Goal: Transaction & Acquisition: Purchase product/service

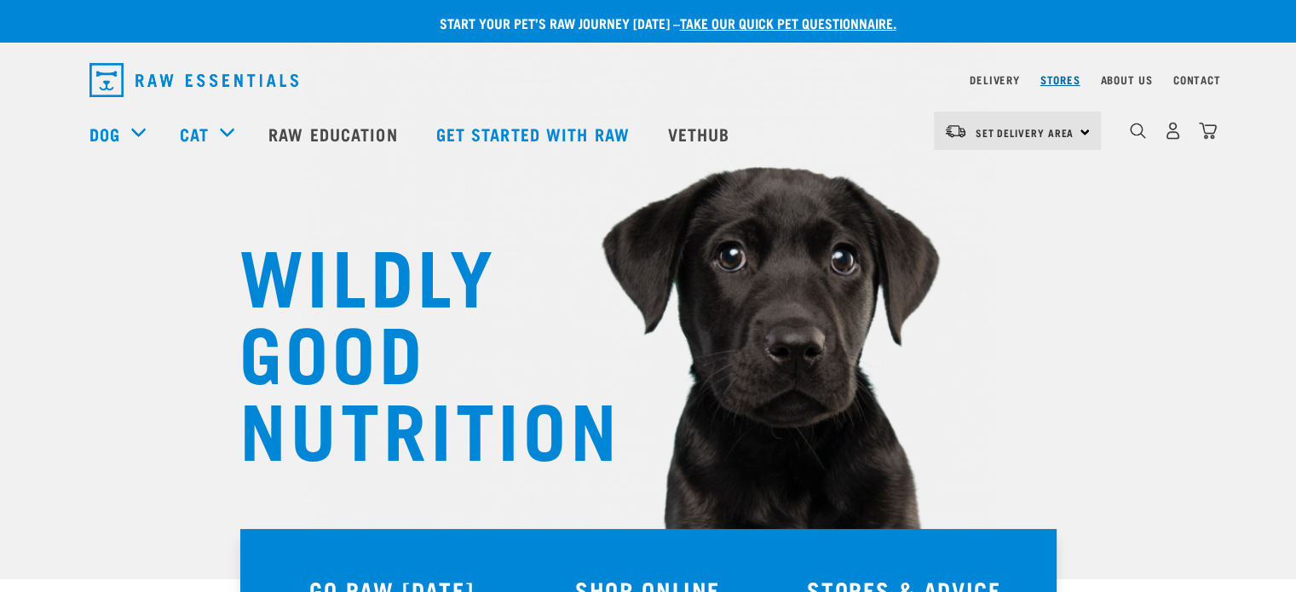
click at [1069, 79] on link "Stores" at bounding box center [1061, 80] width 40 height 6
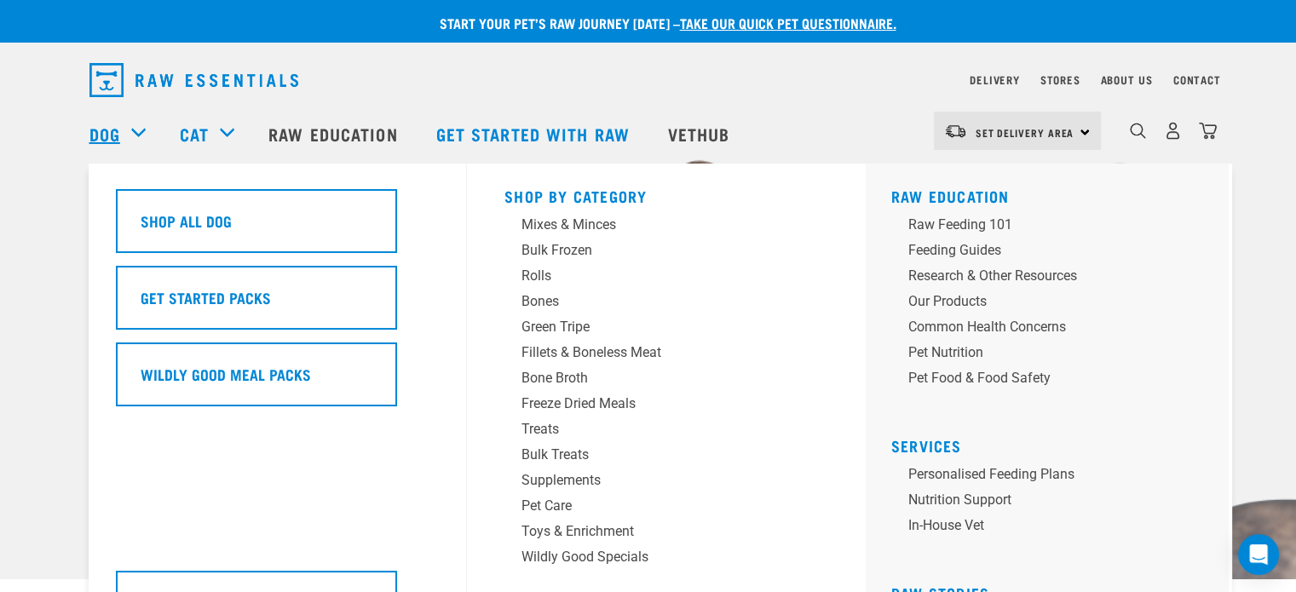
click at [114, 135] on link "Dog" at bounding box center [104, 134] width 31 height 26
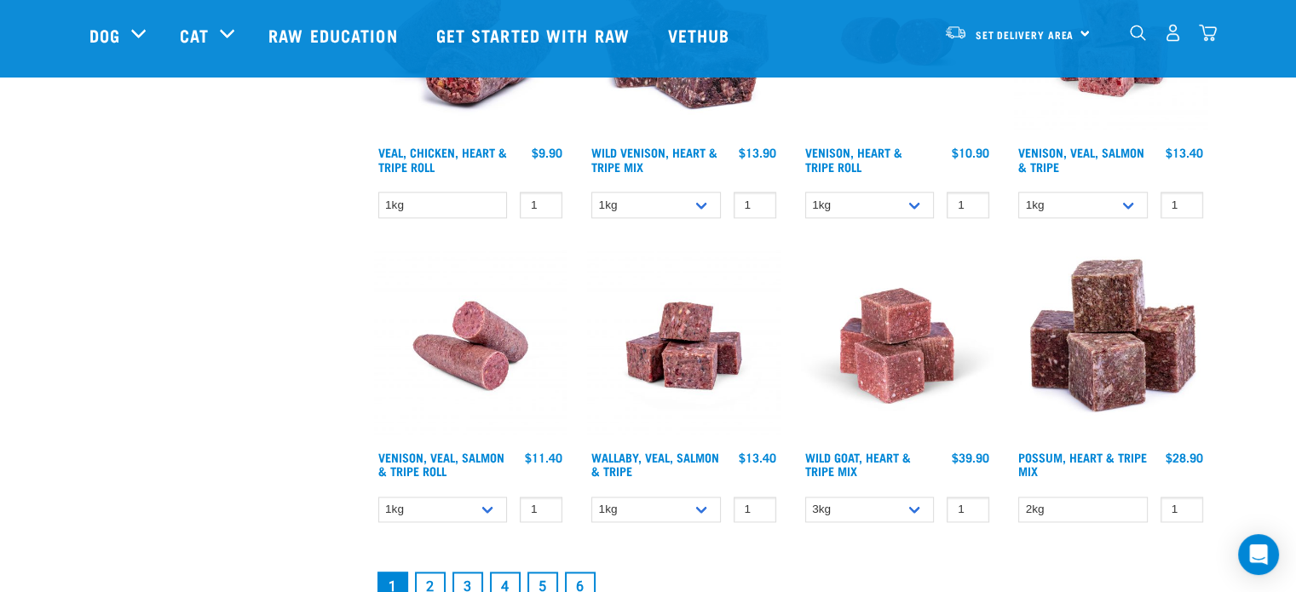
scroll to position [2301, 0]
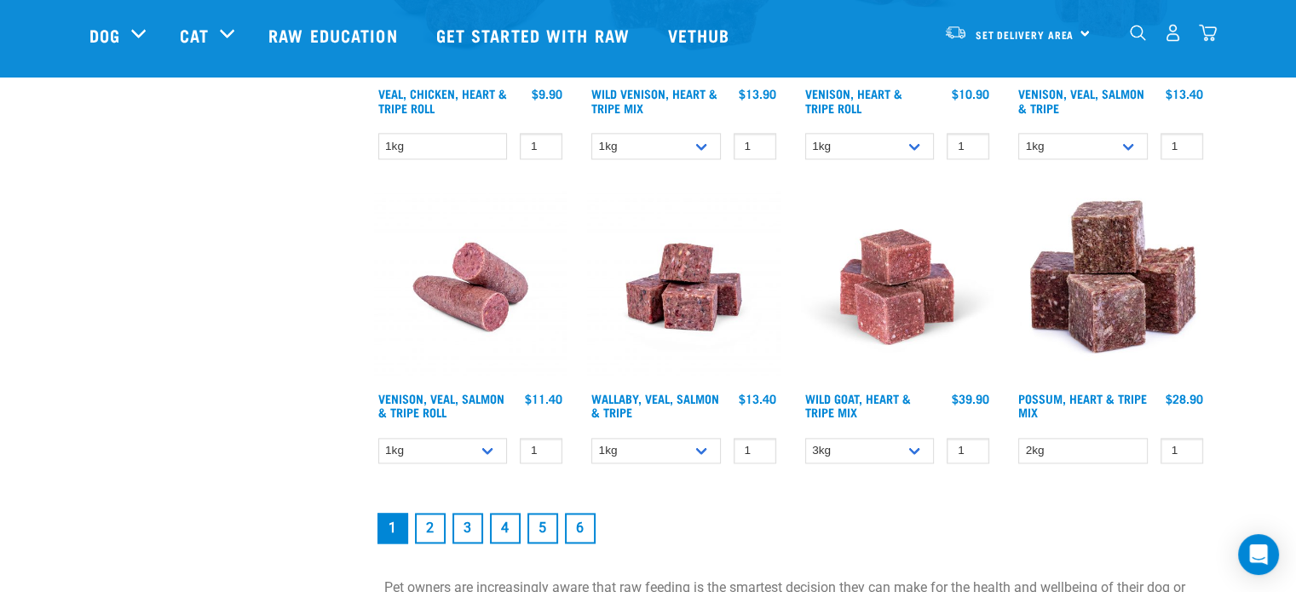
click at [432, 517] on link "2" at bounding box center [430, 528] width 31 height 31
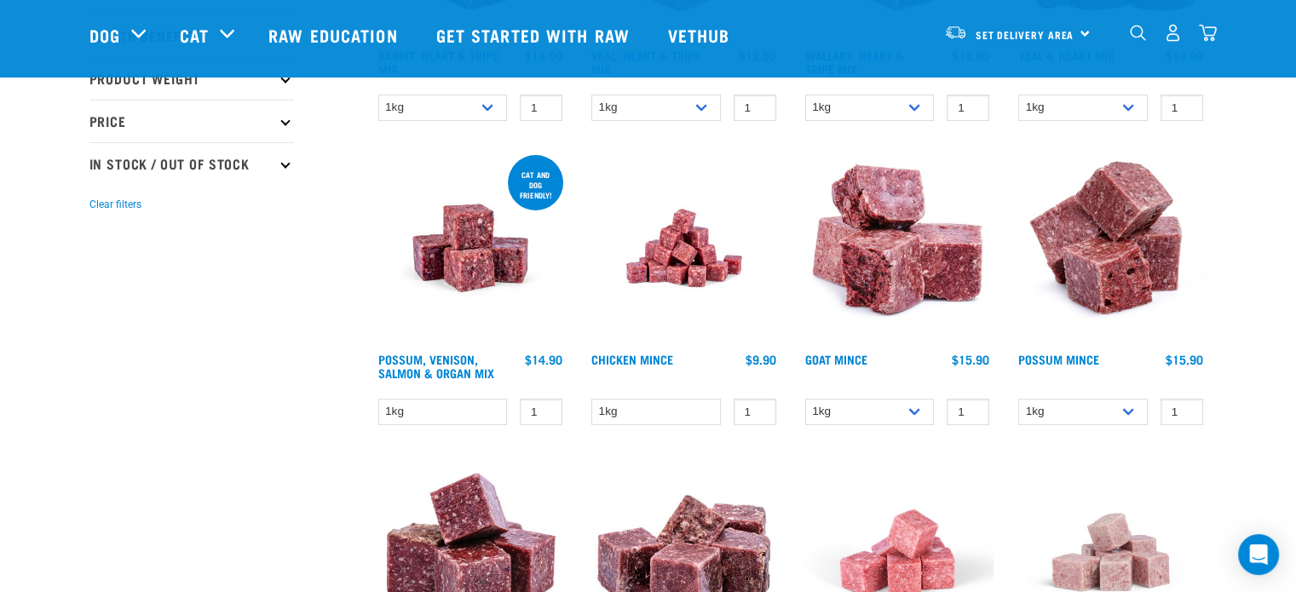
scroll to position [426, 0]
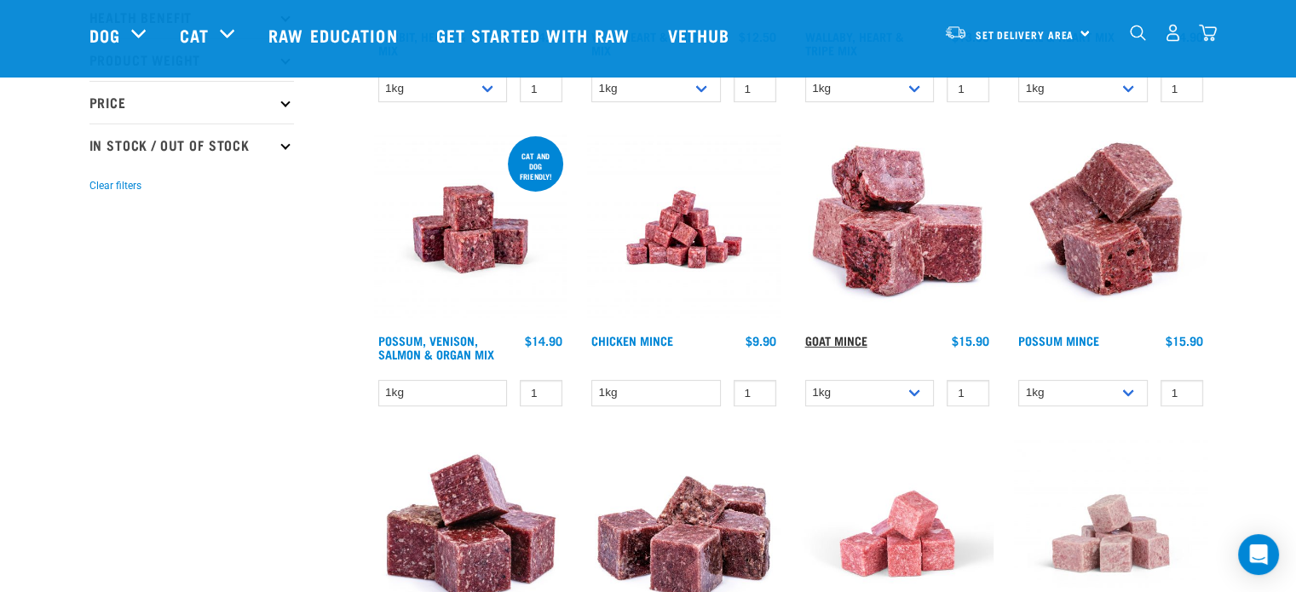
click at [842, 337] on link "Goat Mince" at bounding box center [836, 340] width 62 height 6
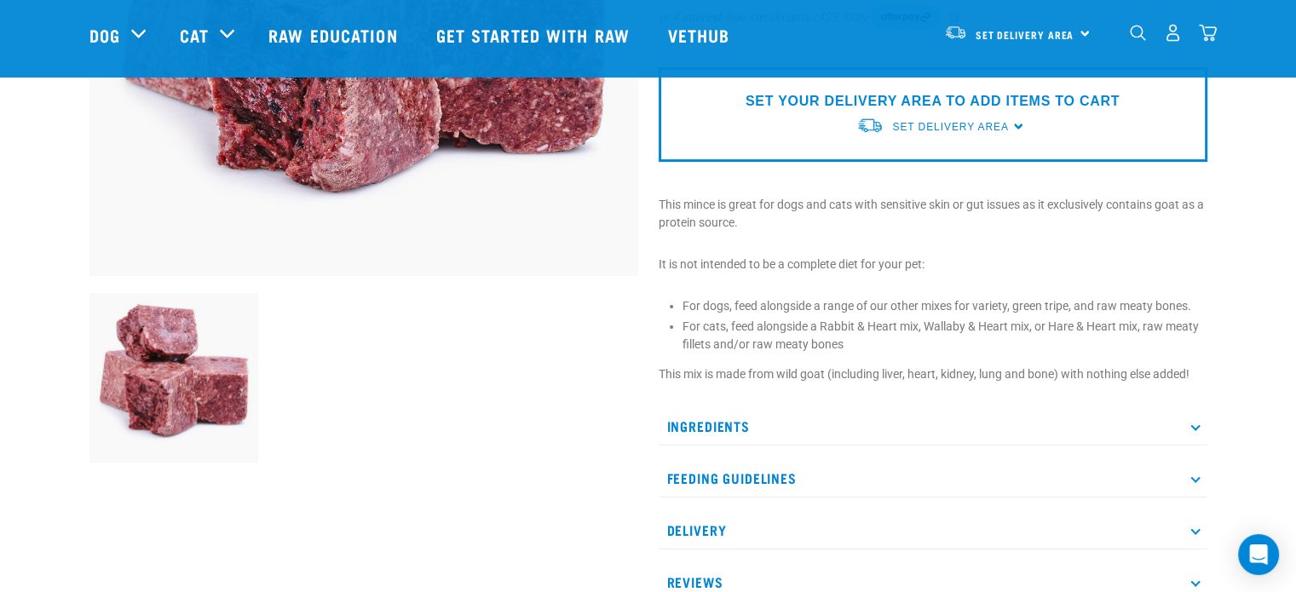
scroll to position [426, 0]
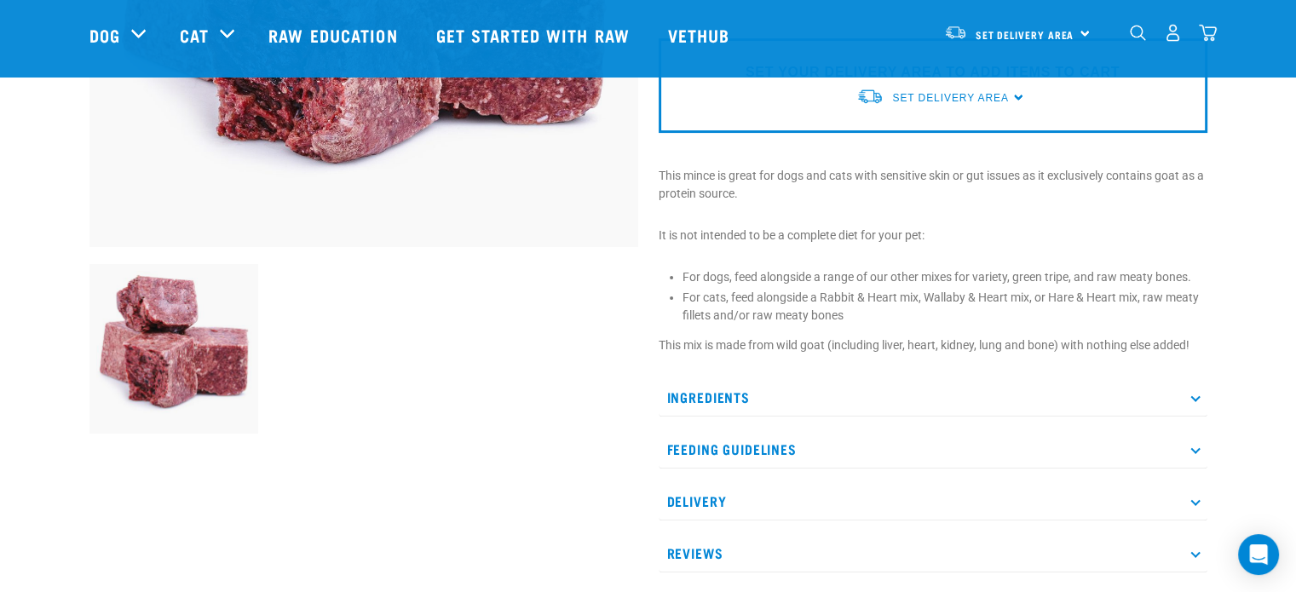
click at [715, 398] on p "Ingredients" at bounding box center [933, 397] width 549 height 38
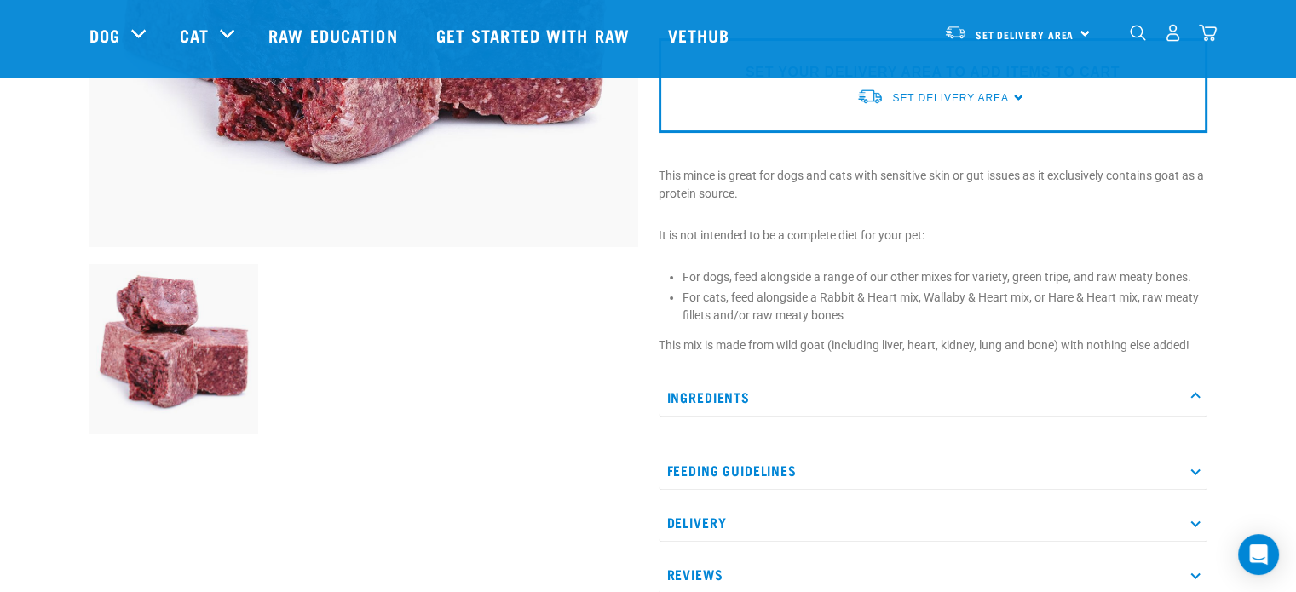
click at [715, 398] on p "Ingredients" at bounding box center [933, 397] width 549 height 38
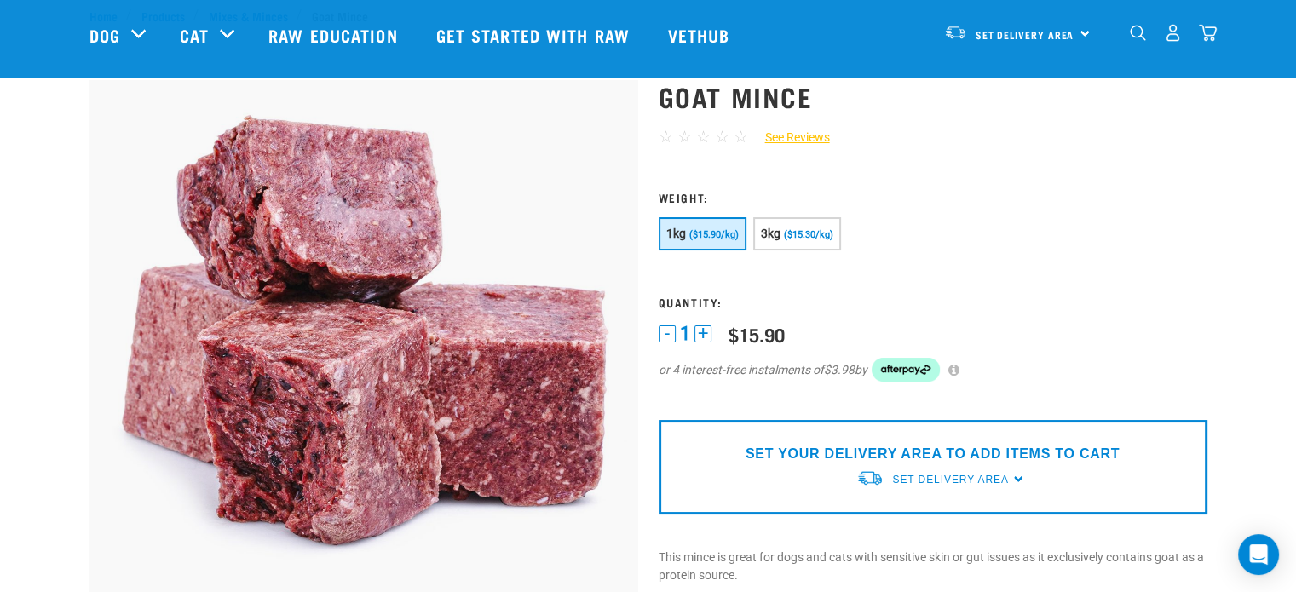
scroll to position [0, 0]
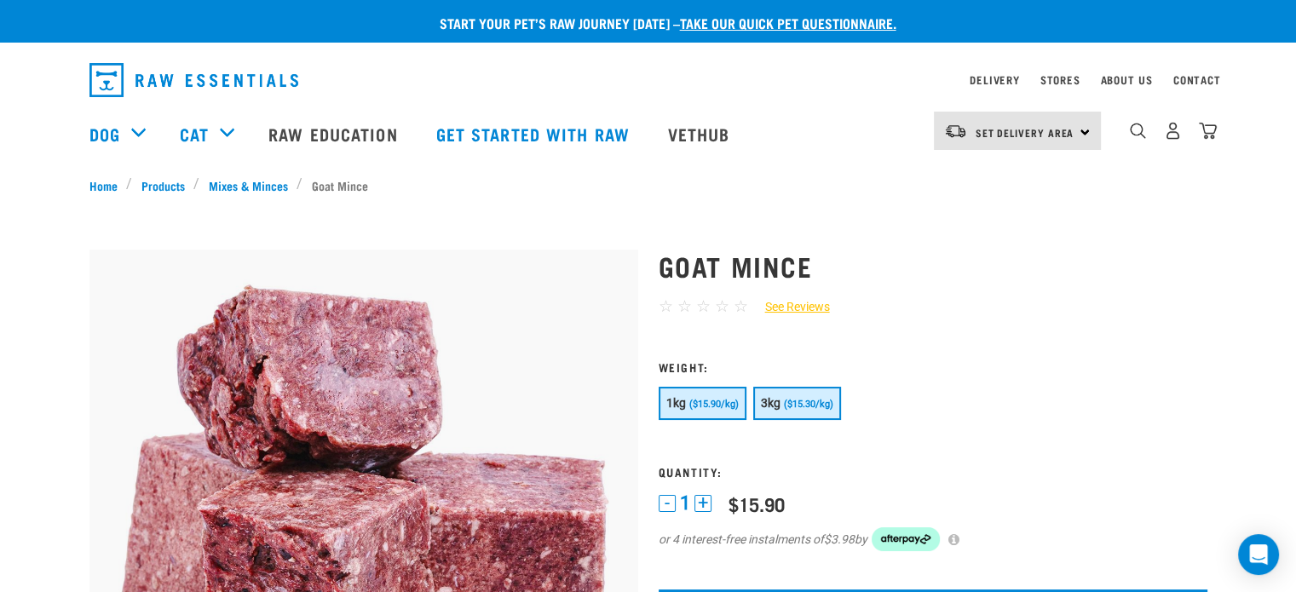
click at [797, 403] on span "($15.30/kg)" at bounding box center [808, 404] width 49 height 11
